Goal: Browse casually: Explore the website without a specific task or goal

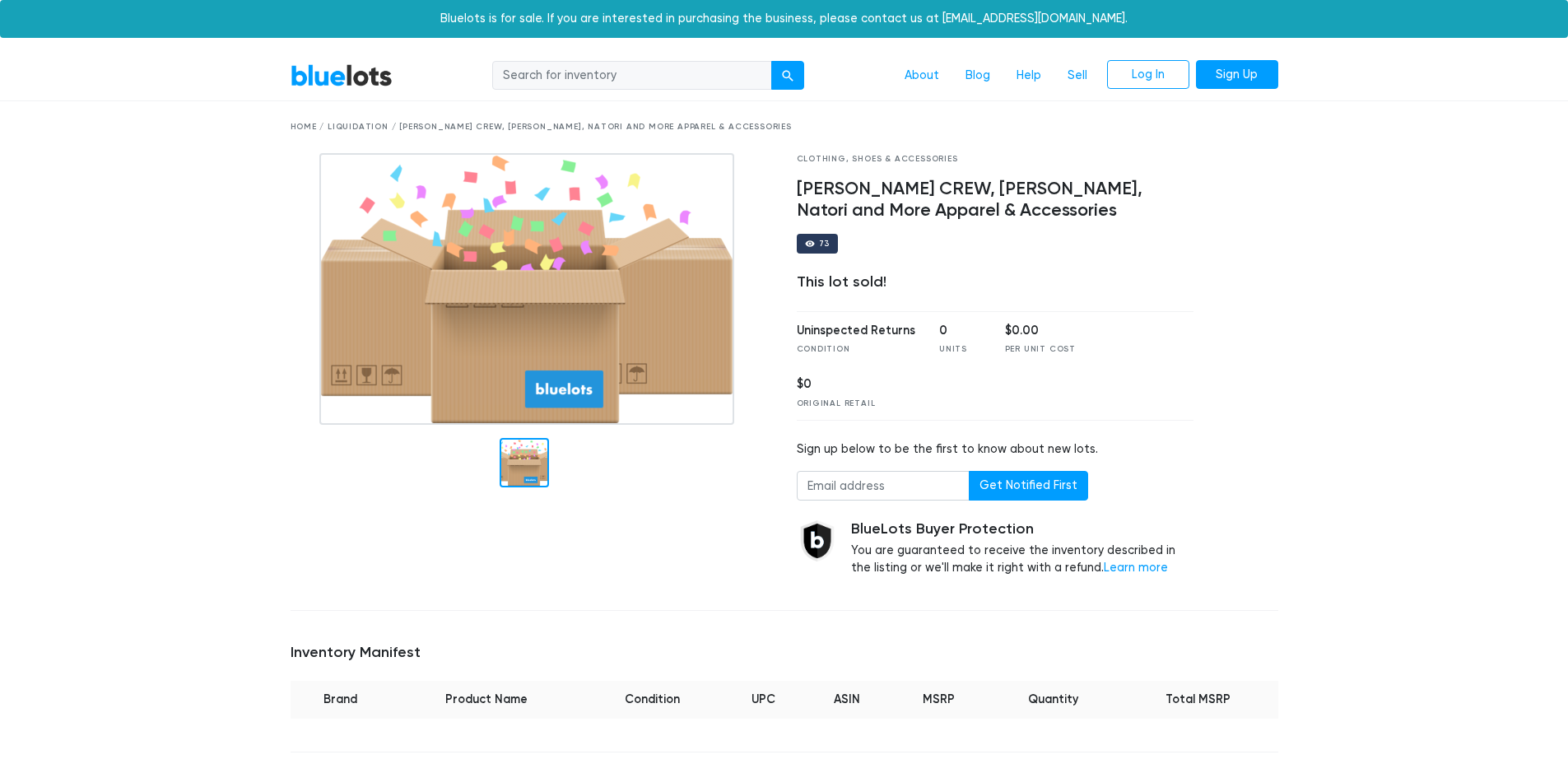
click at [371, 69] on link "BlueLots" at bounding box center [341, 76] width 102 height 24
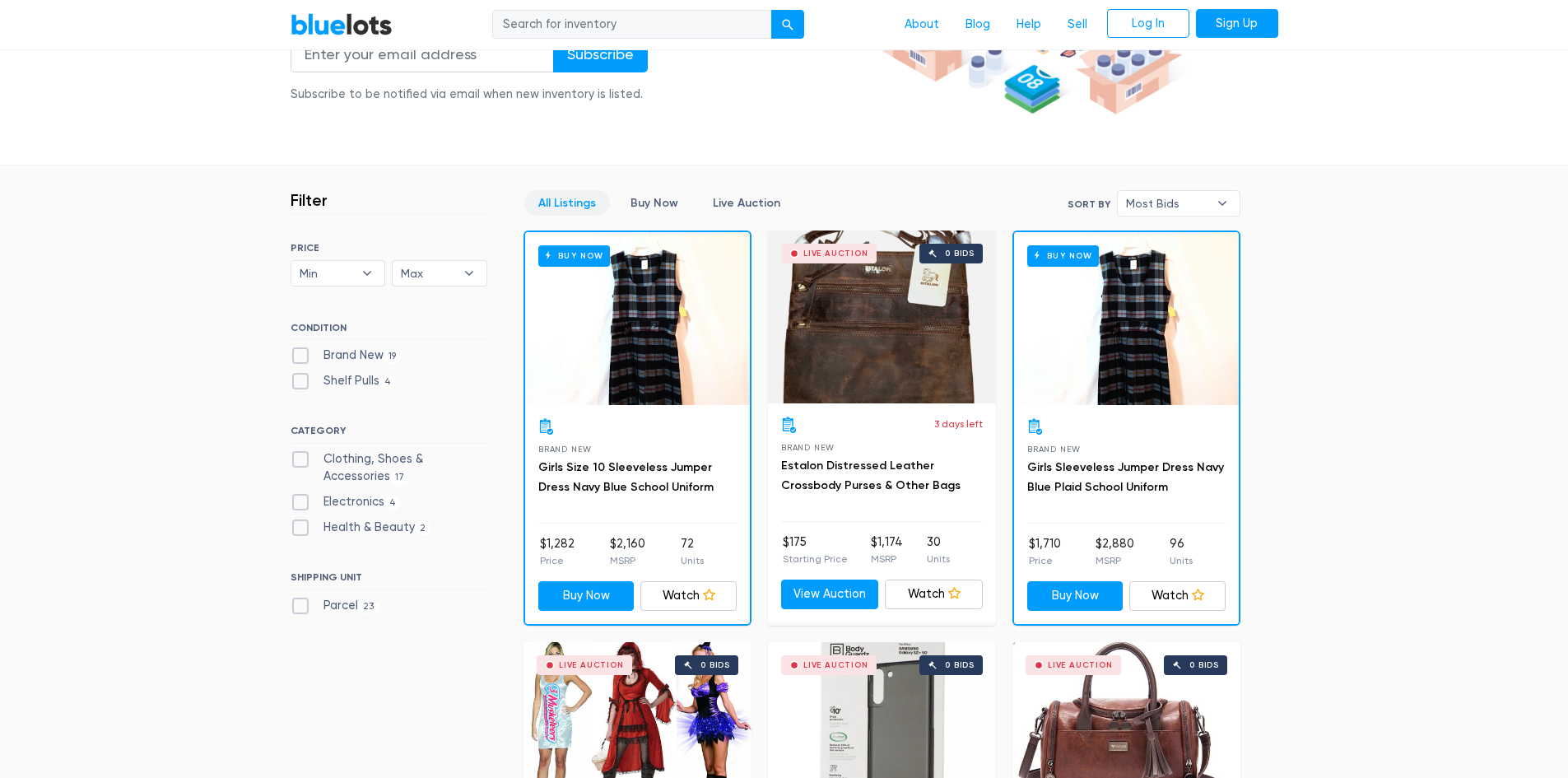
scroll to position [329, 0]
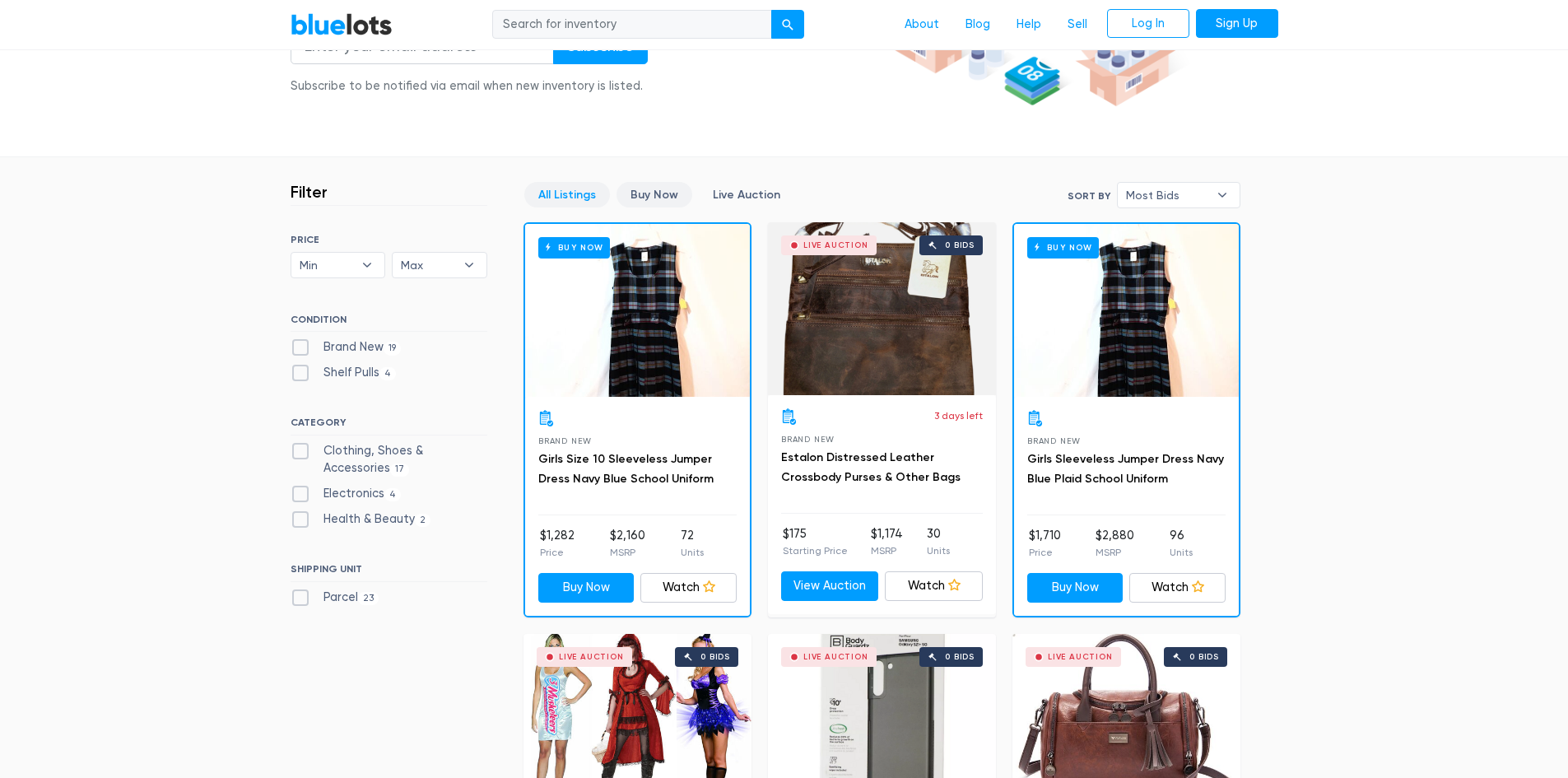
click at [665, 191] on link "Buy Now" at bounding box center [655, 194] width 76 height 25
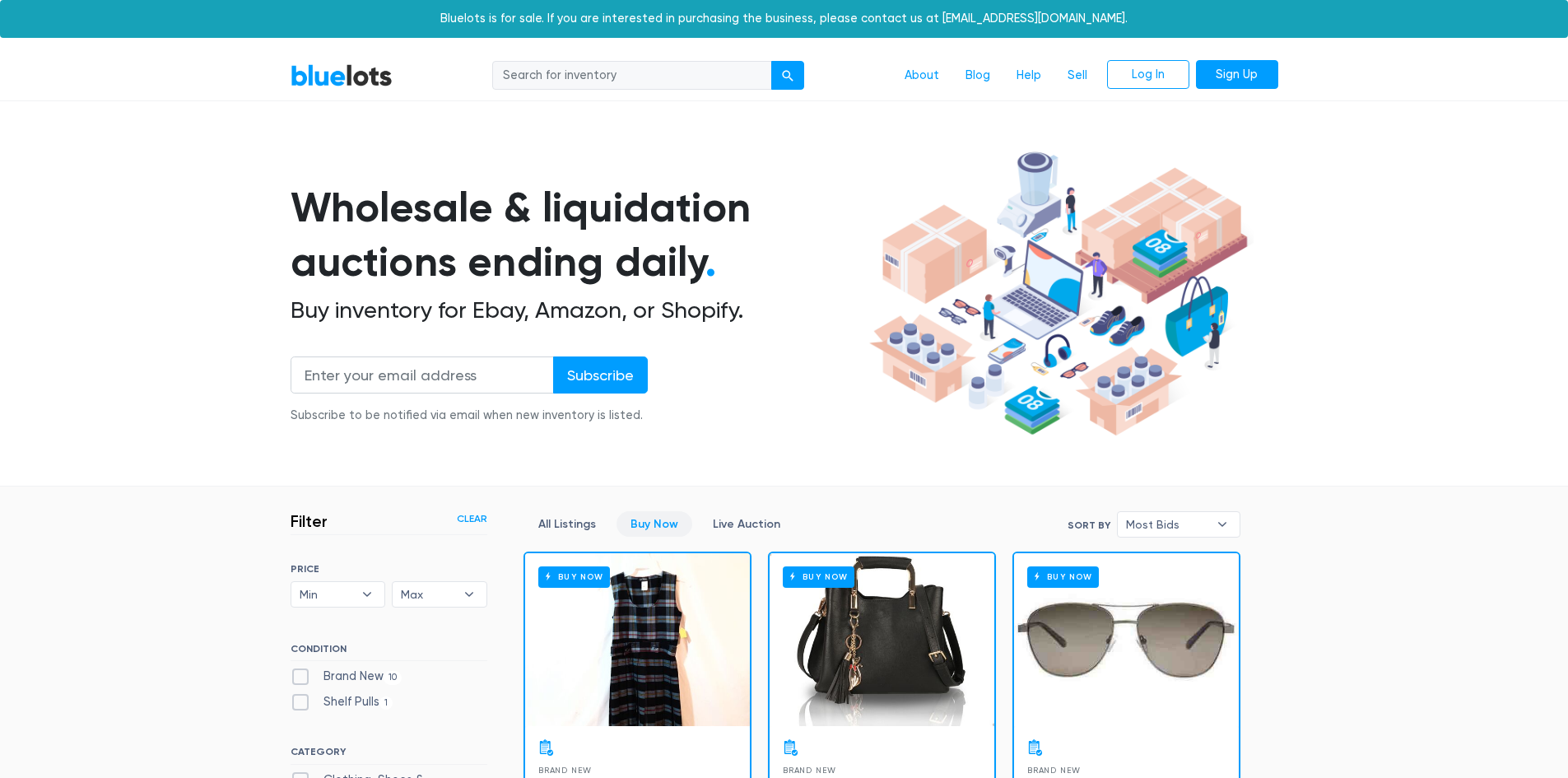
scroll to position [443, 0]
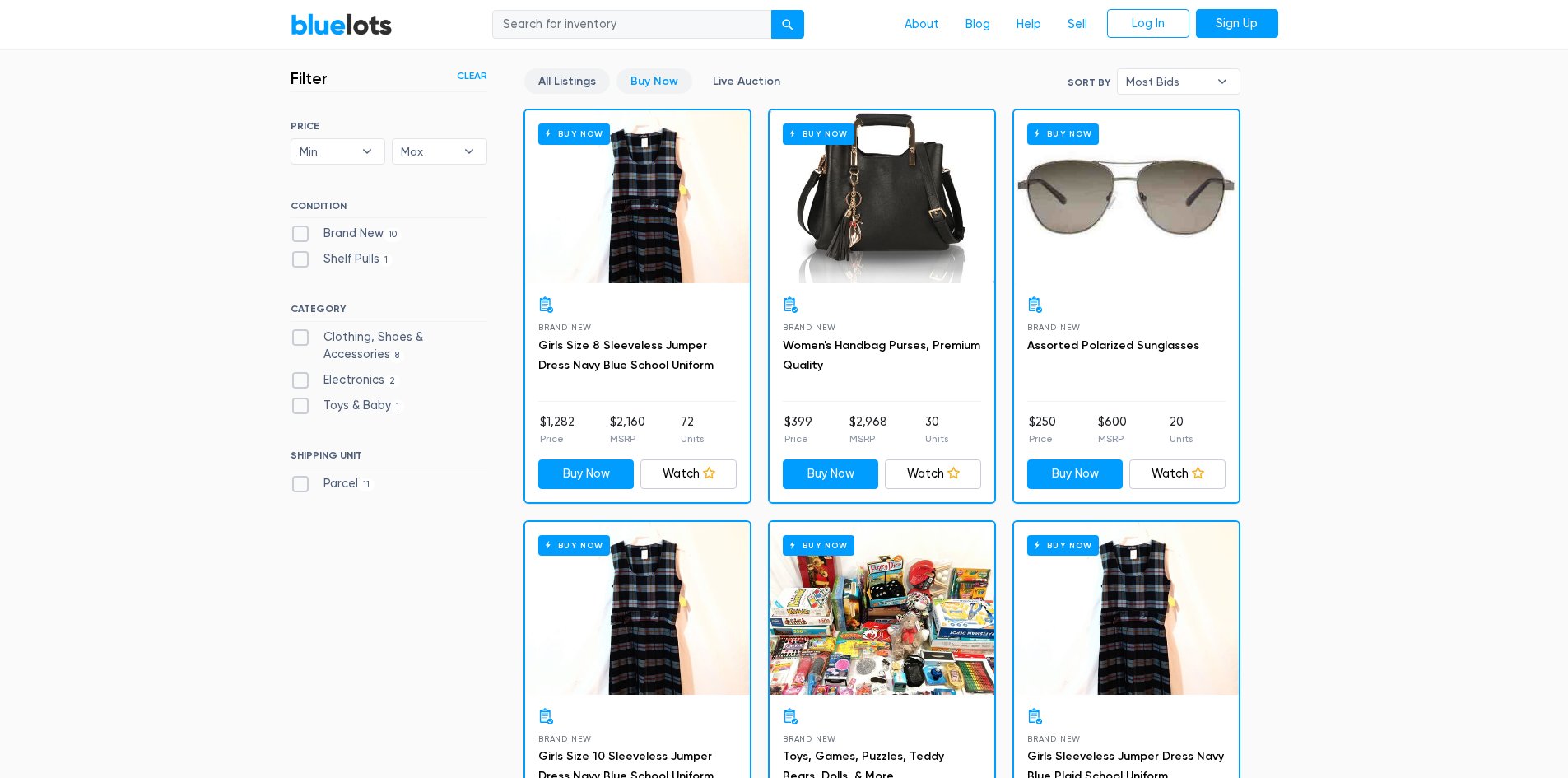
click at [575, 79] on link "All Listings" at bounding box center [568, 80] width 86 height 25
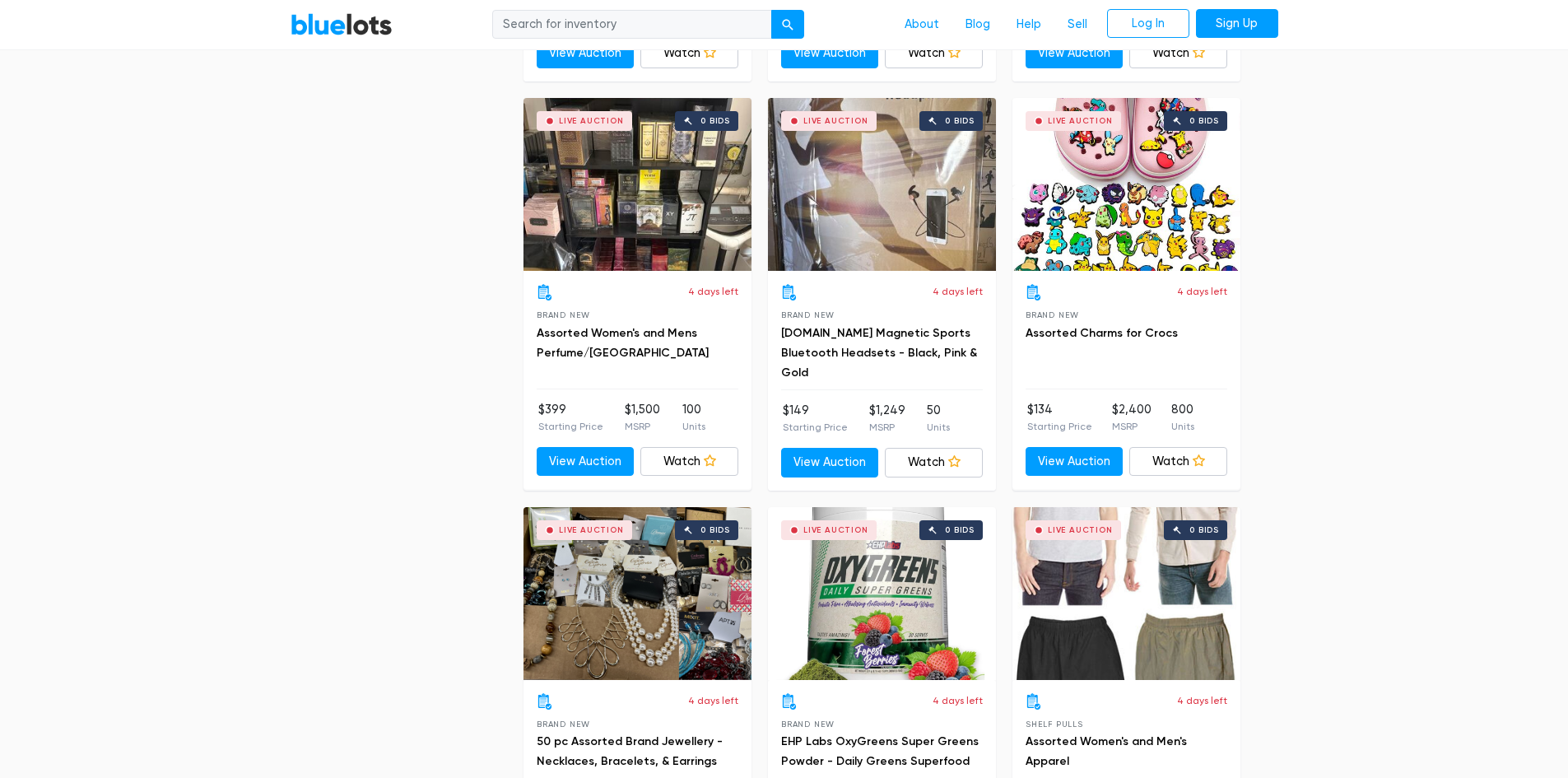
scroll to position [2913, 0]
